Goal: Information Seeking & Learning: Learn about a topic

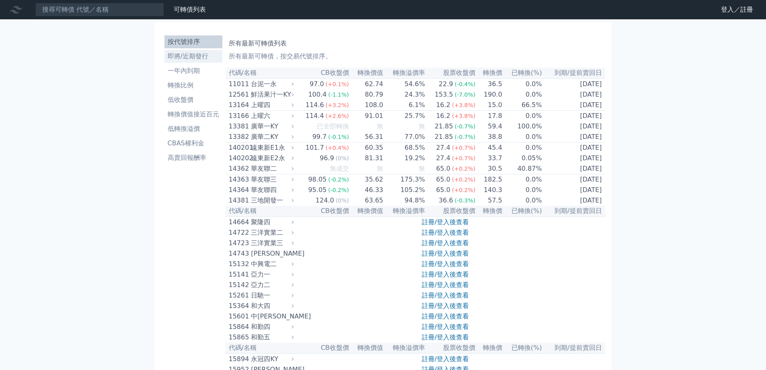
click at [199, 50] on link "即將/近期發行" at bounding box center [194, 56] width 58 height 13
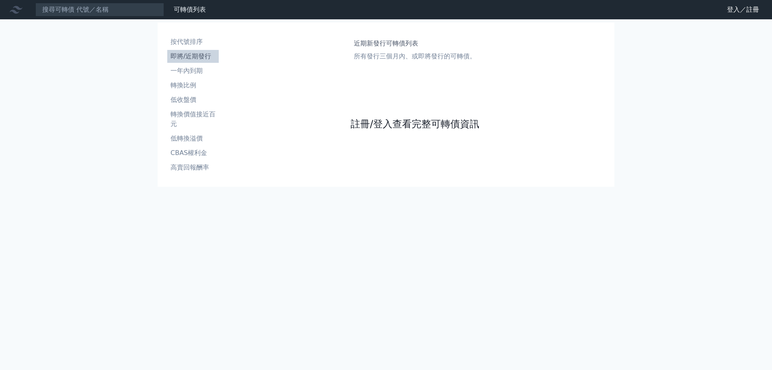
click at [420, 126] on link "註冊/登入查看完整可轉債資訊" at bounding box center [415, 123] width 129 height 13
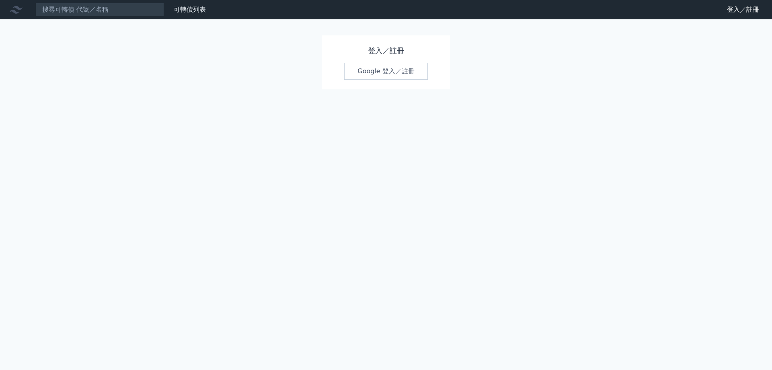
click at [390, 72] on link "Google 登入／註冊" at bounding box center [386, 71] width 84 height 17
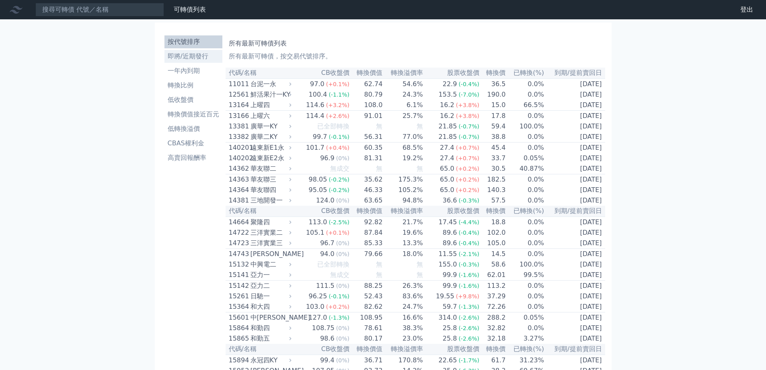
click at [189, 55] on li "即將/近期發行" at bounding box center [194, 56] width 58 height 10
